Goal: Transaction & Acquisition: Purchase product/service

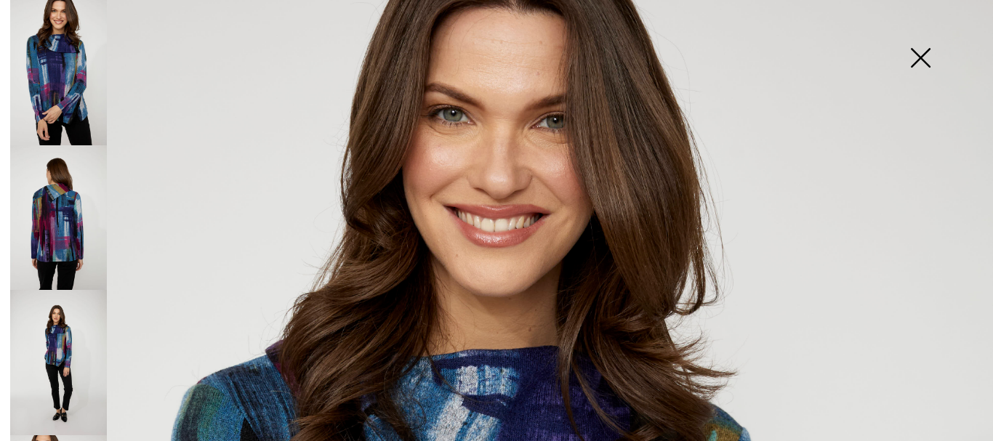
scroll to position [800, 0]
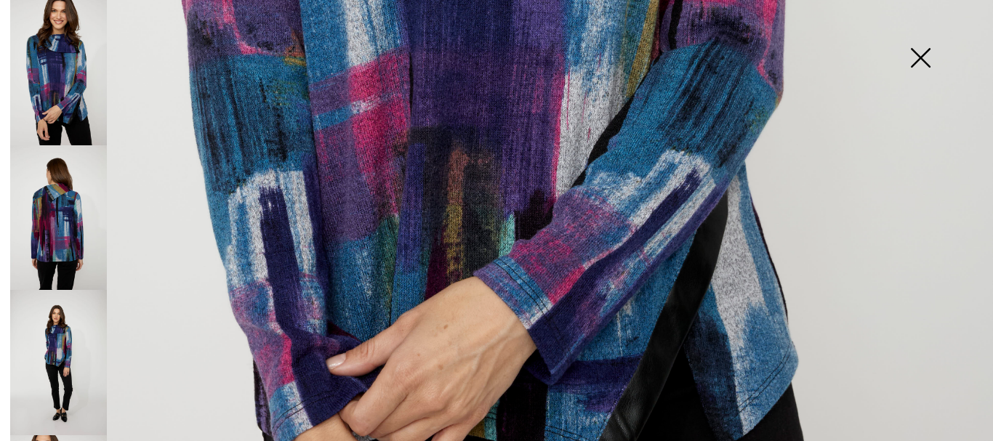
click at [55, 76] on img at bounding box center [58, 72] width 97 height 145
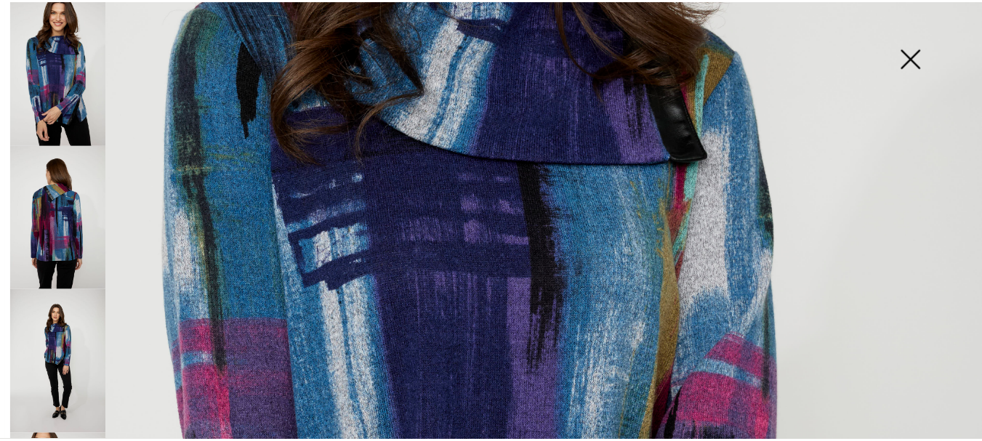
scroll to position [364, 0]
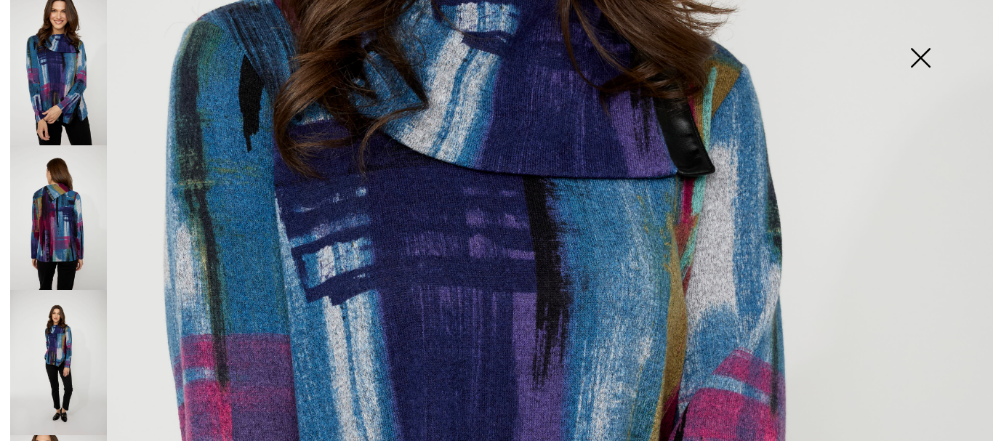
click at [924, 59] on img at bounding box center [920, 59] width 73 height 75
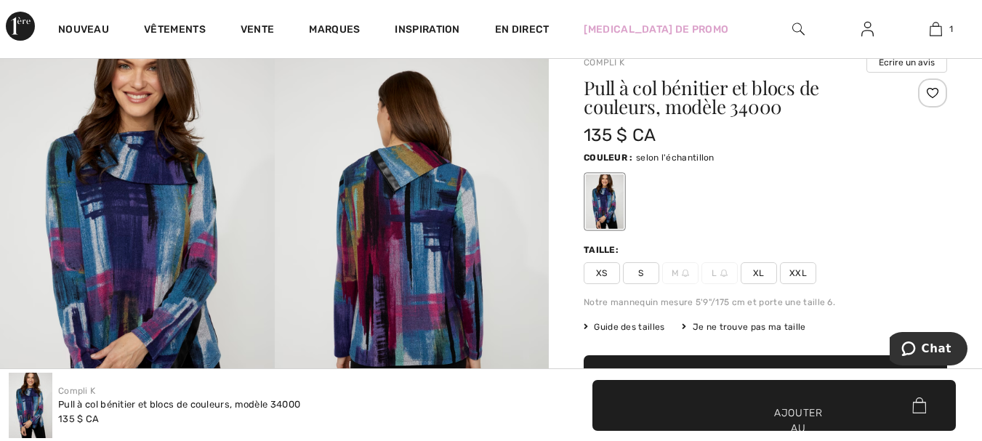
scroll to position [0, 0]
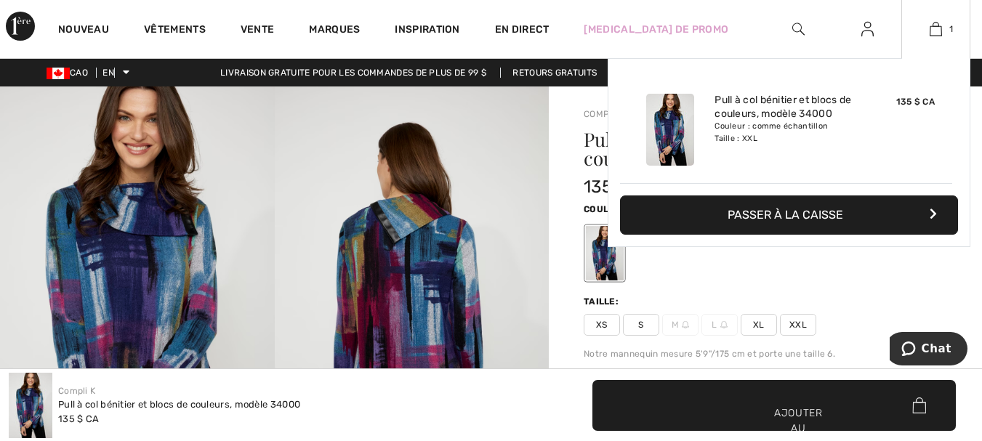
drag, startPoint x: 934, startPoint y: 31, endPoint x: 908, endPoint y: 56, distance: 35.5
click at [933, 31] on img at bounding box center [936, 28] width 12 height 17
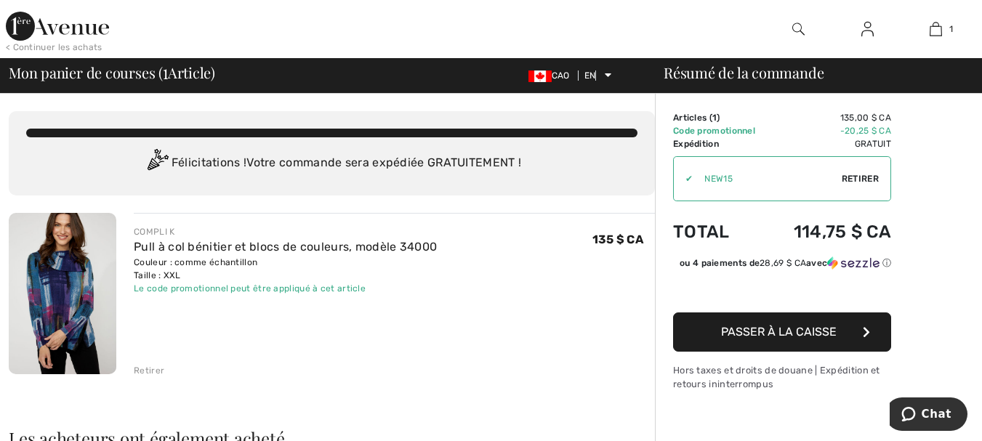
click at [137, 367] on font "Retirer" at bounding box center [149, 371] width 31 height 10
